Goal: Task Accomplishment & Management: Use online tool/utility

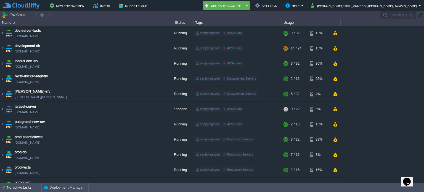
scroll to position [164, 0]
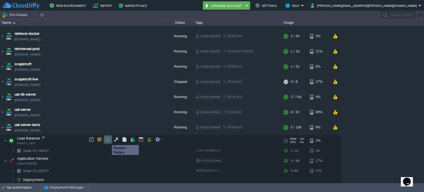
click at [108, 140] on button "button" at bounding box center [108, 139] width 5 height 5
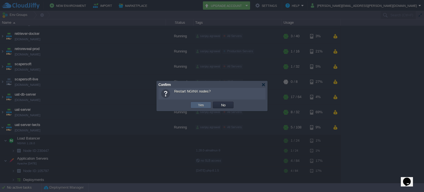
click at [197, 104] on button "Yes" at bounding box center [200, 105] width 9 height 5
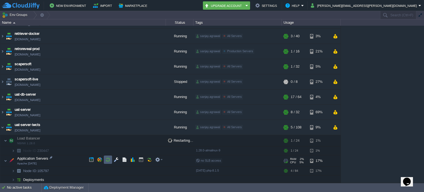
click at [108, 160] on button "button" at bounding box center [108, 159] width 5 height 5
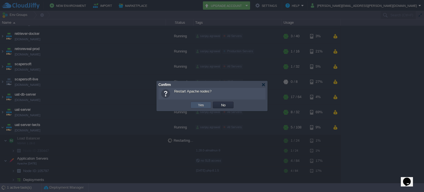
click at [200, 106] on button "Yes" at bounding box center [200, 105] width 9 height 5
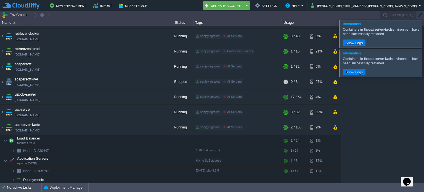
click at [424, 63] on div at bounding box center [431, 62] width 0 height 27
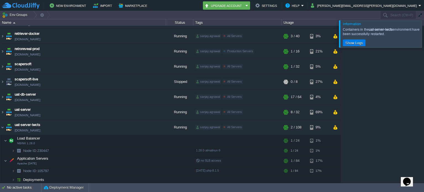
click at [424, 32] on div at bounding box center [431, 33] width 0 height 27
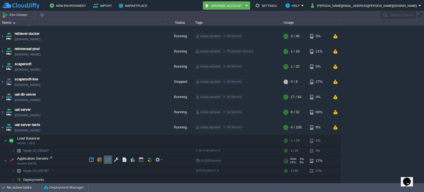
click at [110, 160] on button "button" at bounding box center [108, 159] width 5 height 5
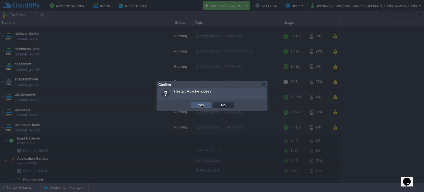
click at [195, 103] on td "Yes" at bounding box center [201, 105] width 21 height 7
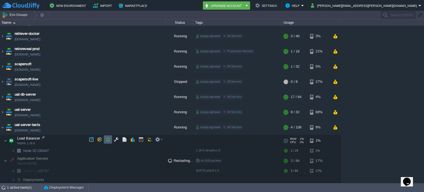
click at [108, 140] on button "button" at bounding box center [108, 139] width 5 height 5
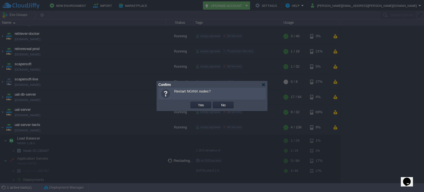
click at [199, 107] on button "Yes" at bounding box center [200, 105] width 9 height 5
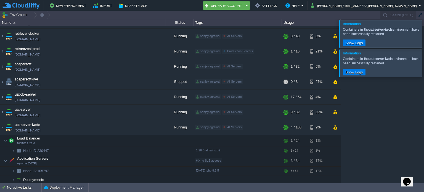
click at [424, 37] on div at bounding box center [431, 33] width 0 height 27
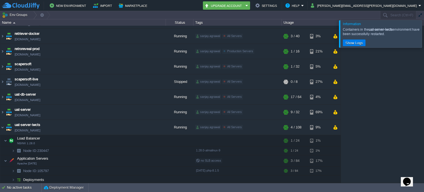
click at [424, 37] on div at bounding box center [431, 33] width 0 height 27
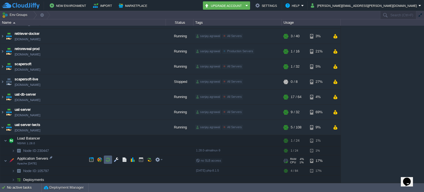
click at [107, 158] on button "button" at bounding box center [108, 159] width 5 height 5
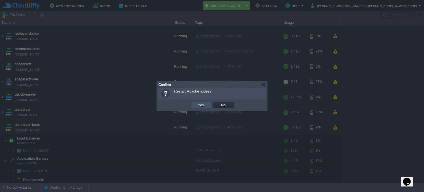
click at [197, 105] on button "Yes" at bounding box center [200, 105] width 9 height 5
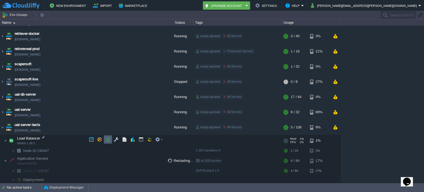
click at [108, 138] on button "button" at bounding box center [108, 139] width 5 height 5
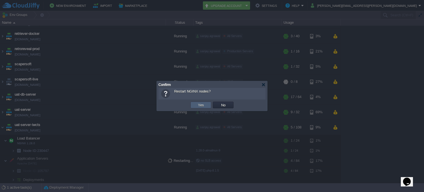
click at [198, 107] on button "Yes" at bounding box center [200, 105] width 9 height 5
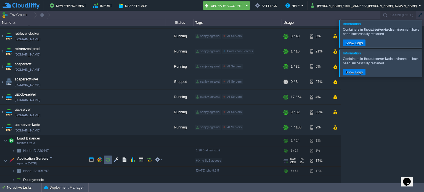
click at [106, 158] on button "button" at bounding box center [108, 159] width 5 height 5
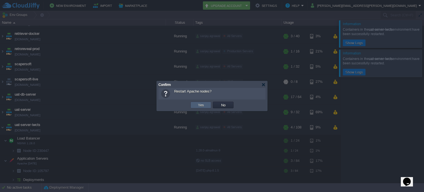
click at [192, 104] on td "Yes" at bounding box center [201, 105] width 21 height 7
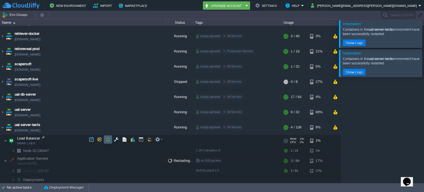
click at [106, 138] on button "button" at bounding box center [108, 139] width 5 height 5
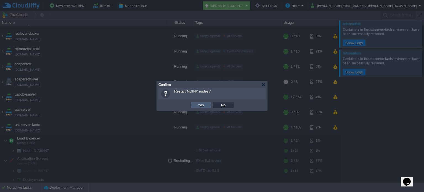
click at [193, 104] on td "Yes" at bounding box center [201, 105] width 21 height 7
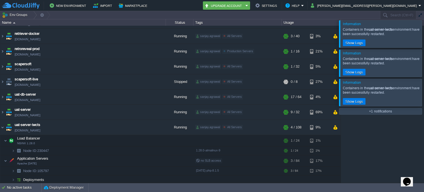
click at [424, 35] on div at bounding box center [431, 33] width 0 height 27
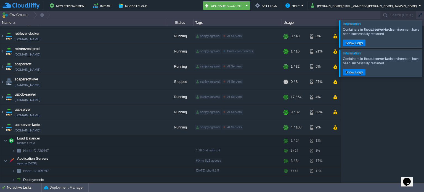
click at [424, 35] on div at bounding box center [431, 33] width 0 height 27
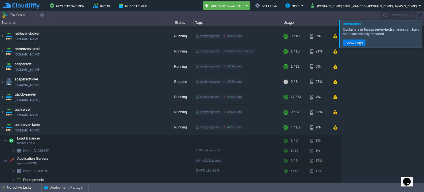
click at [424, 35] on div at bounding box center [431, 33] width 0 height 27
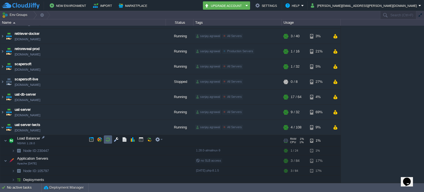
click at [109, 139] on button "button" at bounding box center [108, 139] width 5 height 5
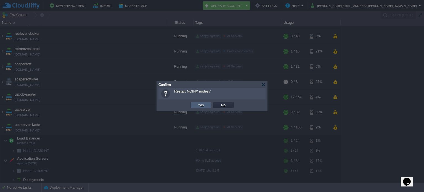
click at [195, 105] on td "Yes" at bounding box center [201, 105] width 21 height 7
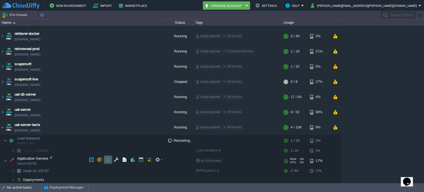
click at [108, 159] on button "button" at bounding box center [108, 159] width 5 height 5
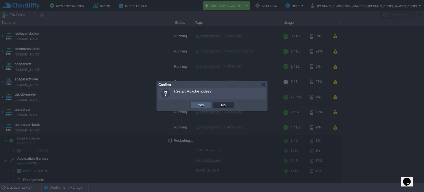
click at [197, 105] on button "Yes" at bounding box center [200, 105] width 9 height 5
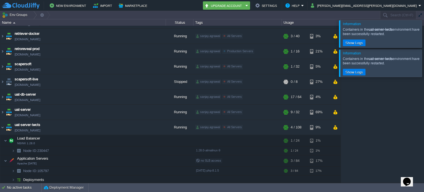
click at [424, 33] on div at bounding box center [431, 33] width 0 height 27
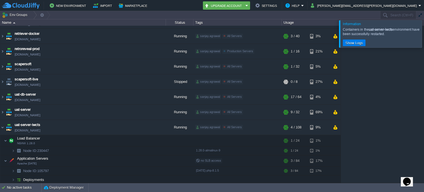
click at [418, 61] on div "dev-server-iwcts [DOMAIN_NAME] Running sanjay.agrawal All Servers Edit RAM 9% C…" at bounding box center [212, 104] width 424 height 157
click at [424, 30] on div at bounding box center [431, 33] width 0 height 27
